Goal: Transaction & Acquisition: Purchase product/service

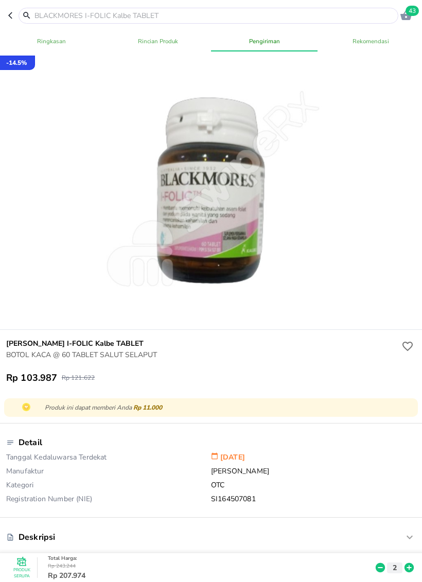
click at [15, 13] on icon "button" at bounding box center [12, 15] width 8 height 8
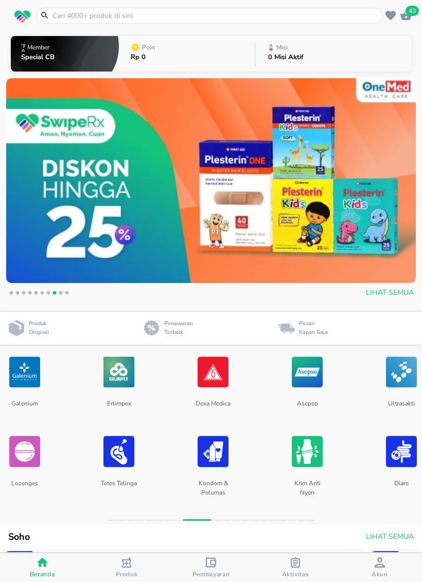
click at [129, 375] on img at bounding box center [118, 372] width 31 height 46
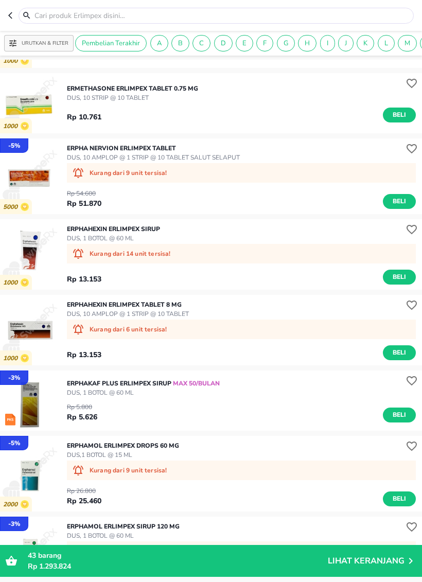
scroll to position [1743, 0]
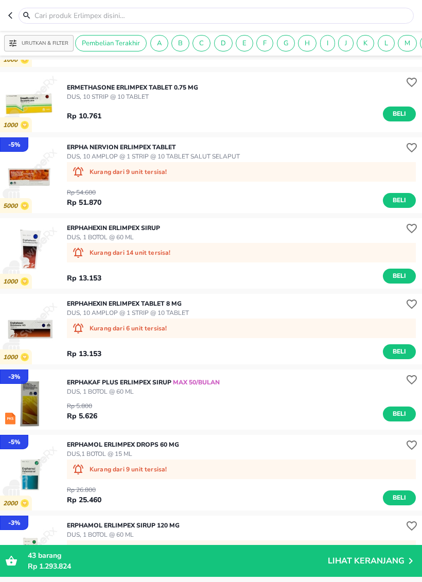
click at [40, 403] on img "button" at bounding box center [30, 400] width 60 height 60
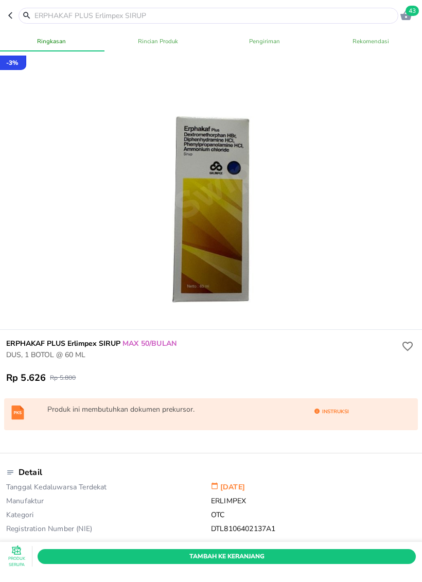
click at [6, 20] on header "43" at bounding box center [211, 15] width 422 height 31
click at [15, 14] on icon "button" at bounding box center [12, 15] width 8 height 8
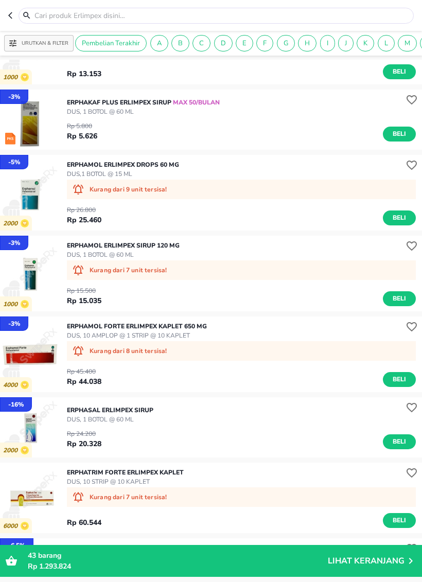
scroll to position [2027, 0]
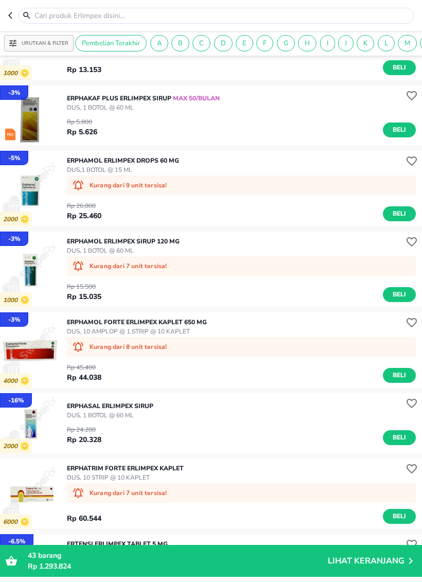
click at [136, 419] on p "DUS, 1 BOTOL @ 60 ML" at bounding box center [110, 415] width 86 height 9
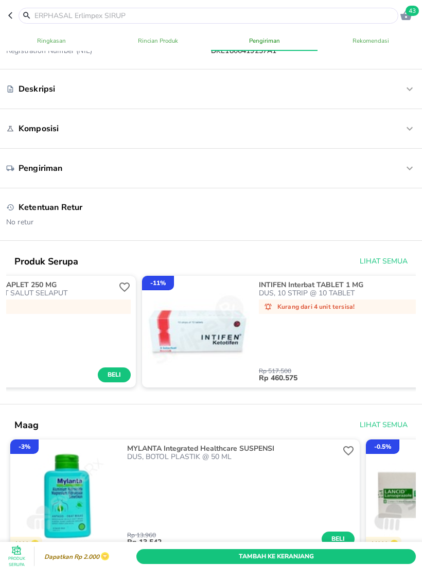
scroll to position [450, 0]
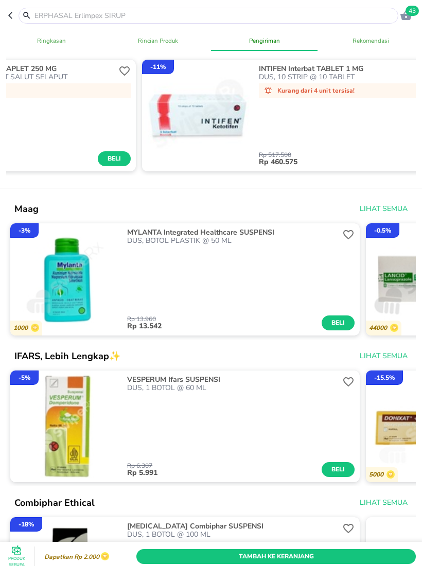
click at [345, 390] on button "button" at bounding box center [348, 382] width 16 height 16
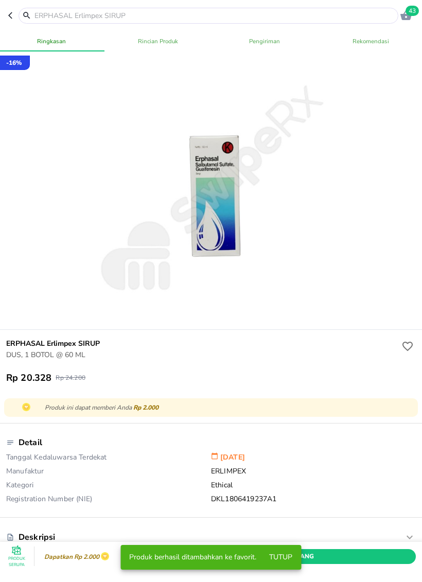
scroll to position [0, 0]
click at [283, 554] on span "Tutup" at bounding box center [281, 557] width 25 height 13
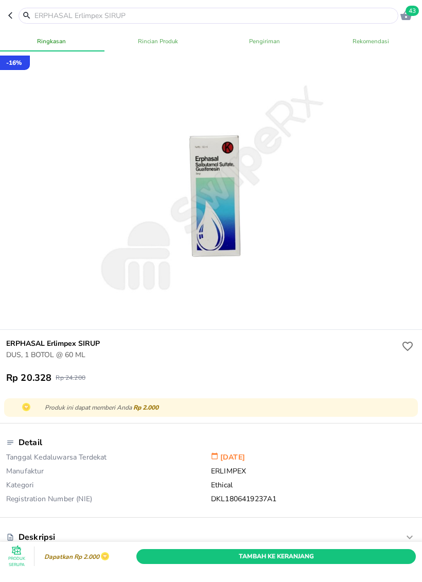
click at [259, 555] on span "Tambah Ke Keranjang" at bounding box center [276, 556] width 264 height 11
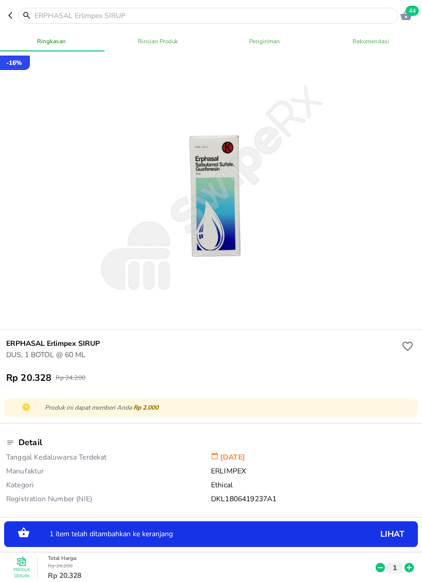
click at [409, 567] on icon at bounding box center [408, 567] width 13 height 11
click at [410, 567] on icon at bounding box center [408, 567] width 13 height 11
click at [410, 566] on icon at bounding box center [409, 567] width 9 height 9
click at [411, 566] on icon at bounding box center [409, 567] width 9 height 9
click at [5, 21] on header "48" at bounding box center [211, 15] width 422 height 31
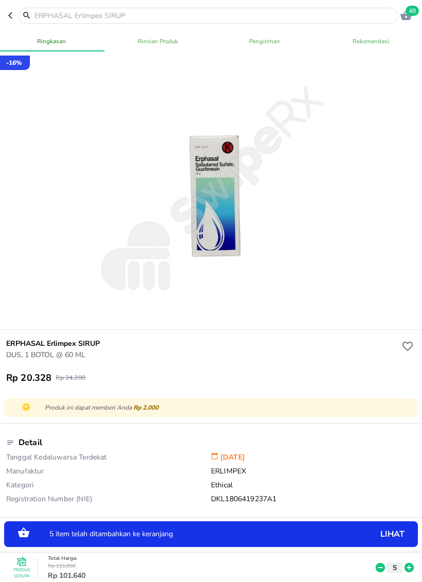
click at [11, 14] on icon "button" at bounding box center [12, 15] width 8 height 8
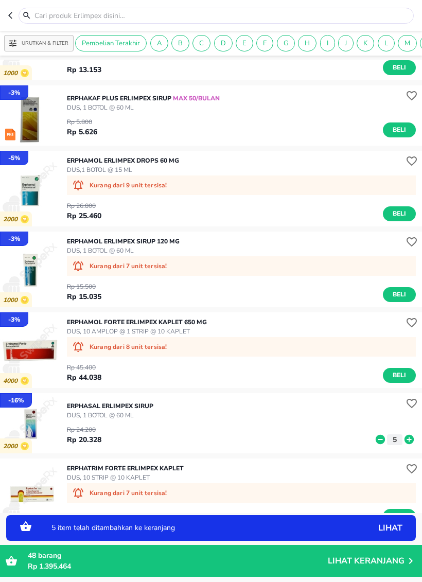
click at [13, 17] on icon "button" at bounding box center [12, 15] width 8 height 8
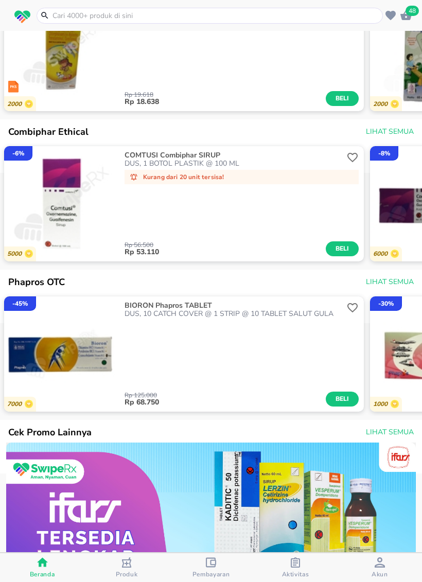
scroll to position [707, 0]
